Goal: Find specific page/section: Find specific page/section

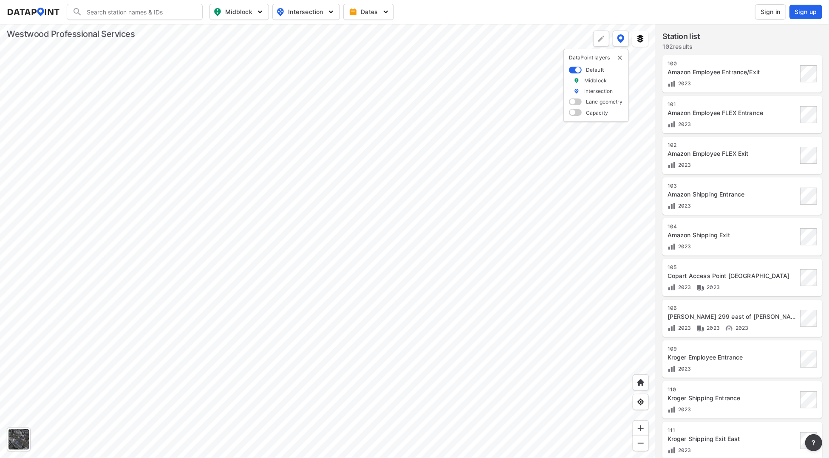
click at [392, 275] on div at bounding box center [327, 241] width 655 height 435
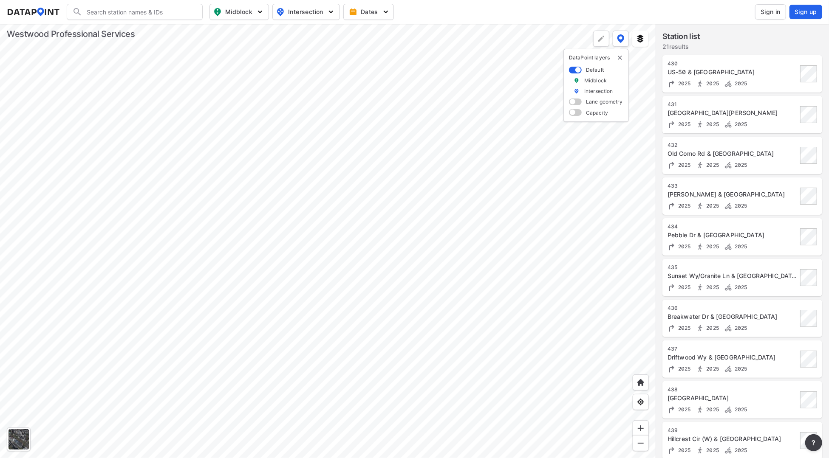
click at [149, 309] on div at bounding box center [327, 241] width 655 height 435
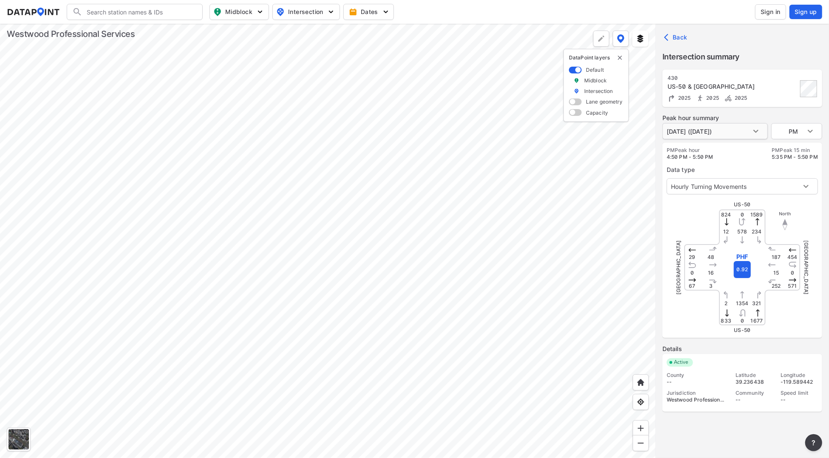
click at [734, 131] on body "Search Please enter a search term. Midblock Intersection Dates Sign in Sign up …" at bounding box center [414, 229] width 829 height 458
click at [752, 130] on div at bounding box center [414, 229] width 829 height 458
click at [758, 132] on body "Search Please enter a search term. Midblock Intersection Dates Sign in Sign up …" at bounding box center [414, 229] width 829 height 458
click at [758, 132] on div at bounding box center [414, 229] width 829 height 458
click at [199, 128] on div at bounding box center [327, 241] width 655 height 435
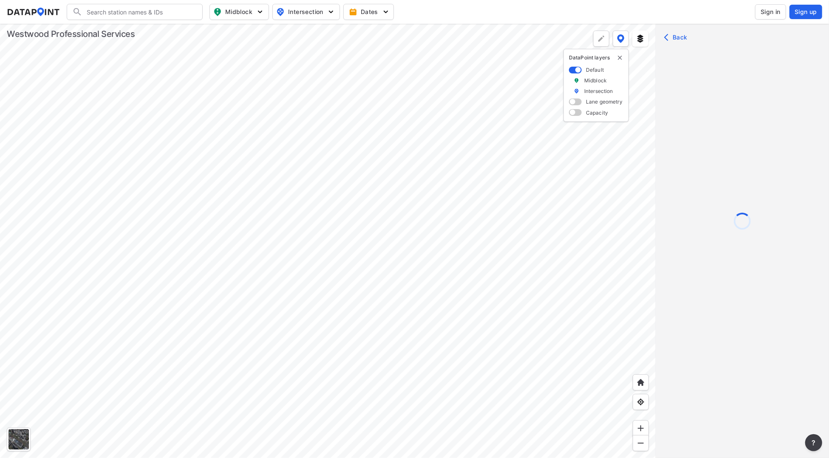
click at [214, 278] on div at bounding box center [327, 241] width 655 height 435
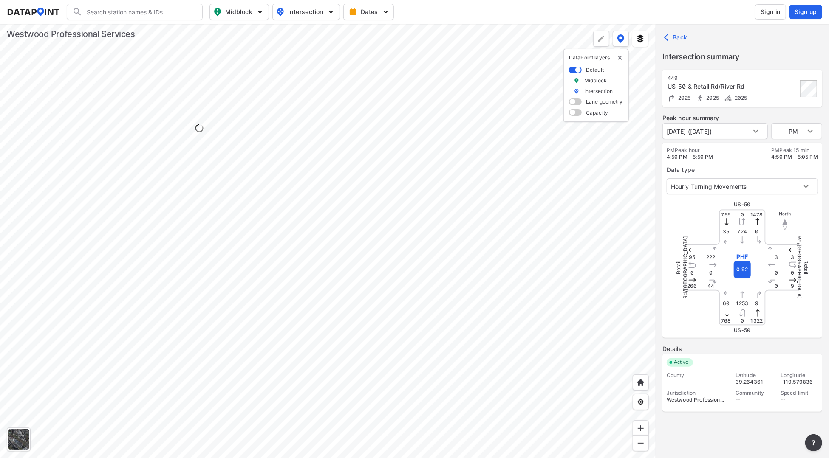
click at [222, 275] on div at bounding box center [327, 241] width 655 height 435
click at [740, 127] on body "Search Please enter a search term. Midblock Intersection Dates Sign in Sign up …" at bounding box center [414, 229] width 829 height 458
click at [760, 130] on div at bounding box center [414, 229] width 829 height 458
click at [760, 130] on body "Search Please enter a search term. Midblock Intersection Dates Sign in Sign up …" at bounding box center [414, 229] width 829 height 458
drag, startPoint x: 409, startPoint y: 312, endPoint x: 554, endPoint y: 235, distance: 164.2
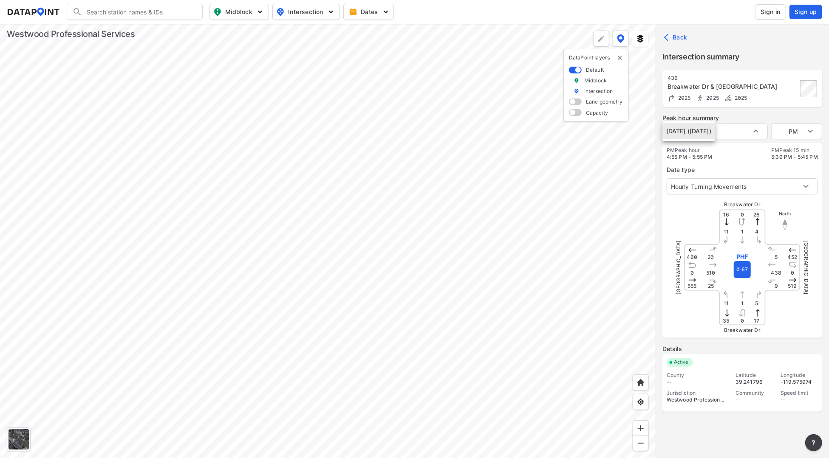
click at [554, 235] on div at bounding box center [414, 229] width 829 height 458
click at [392, 11] on button "Dates" at bounding box center [368, 12] width 51 height 16
click at [564, 311] on div at bounding box center [327, 241] width 655 height 435
click at [245, 321] on div at bounding box center [327, 241] width 655 height 435
click at [685, 134] on body "Search Please enter a search term. Midblock Intersection Dates Sign in Sign up …" at bounding box center [414, 229] width 829 height 458
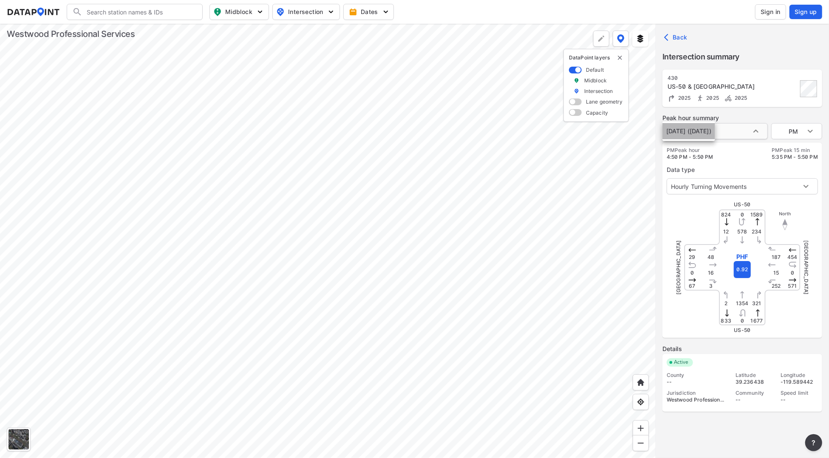
click at [685, 134] on li "[DATE] ([DATE])" at bounding box center [688, 131] width 53 height 16
click at [709, 161] on div "Data type Hourly Turning Movements 0" at bounding box center [741, 178] width 151 height 34
click at [786, 127] on body "Search Please enter a search term. Midblock Intersection Dates Sign in Sign up …" at bounding box center [414, 229] width 829 height 458
click at [782, 95] on li "AM" at bounding box center [796, 99] width 51 height 16
click at [793, 133] on body "Search Please enter a search term. Midblock Intersection Dates Sign in Sign up …" at bounding box center [414, 229] width 829 height 458
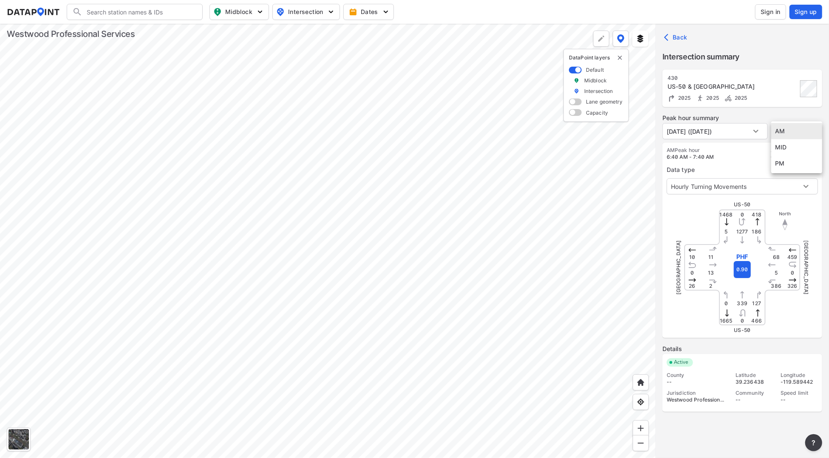
click at [726, 159] on div at bounding box center [414, 229] width 829 height 458
drag, startPoint x: 799, startPoint y: 137, endPoint x: 799, endPoint y: 147, distance: 9.3
click at [799, 137] on body "Search Please enter a search term. Midblock Intersection Dates Sign in Sign up …" at bounding box center [414, 229] width 829 height 458
click at [799, 152] on li "MID" at bounding box center [796, 147] width 51 height 16
click at [791, 135] on body "Search Please enter a search term. Midblock Intersection Dates Sign in Sign up …" at bounding box center [414, 229] width 829 height 458
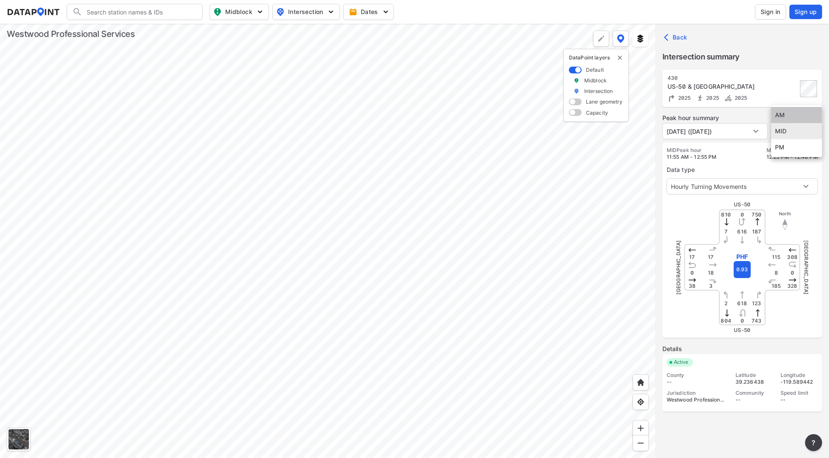
click at [779, 114] on li "AM" at bounding box center [796, 115] width 51 height 16
click at [782, 137] on body "Search Please enter a search term. Midblock Intersection Dates Sign in Sign up …" at bounding box center [414, 229] width 829 height 458
click at [789, 164] on li "PM" at bounding box center [796, 163] width 51 height 16
click at [791, 130] on body "Search Please enter a search term. Midblock Intersection Dates Sign in Sign up …" at bounding box center [414, 229] width 829 height 458
click at [783, 97] on li "AM" at bounding box center [796, 99] width 51 height 16
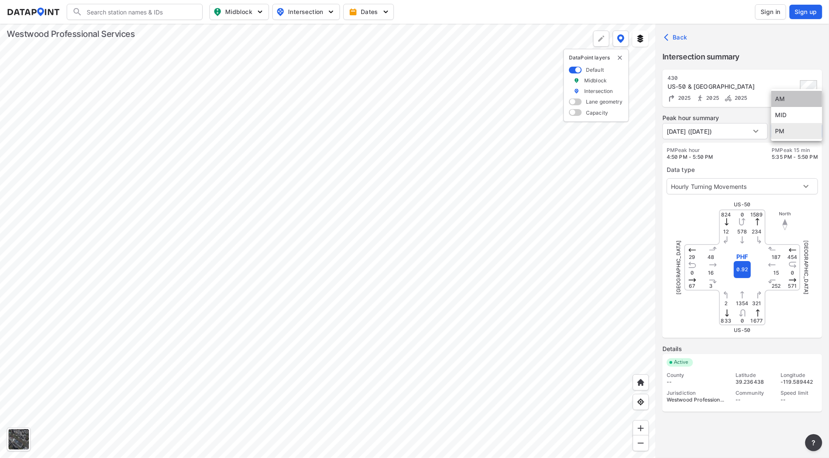
type input "AM"
